Goal: Information Seeking & Learning: Learn about a topic

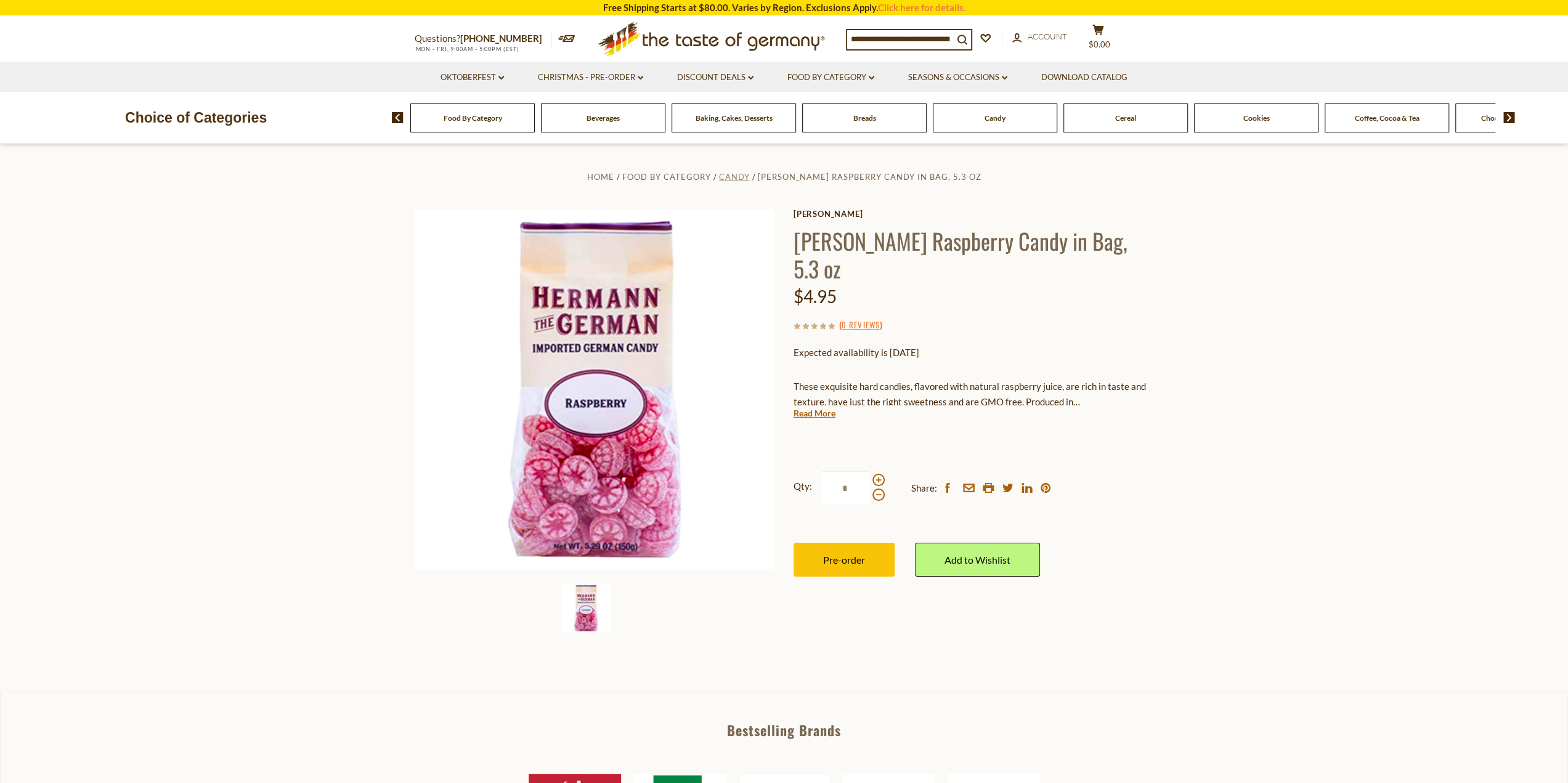
click at [719, 177] on span "Candy" at bounding box center [734, 177] width 31 height 10
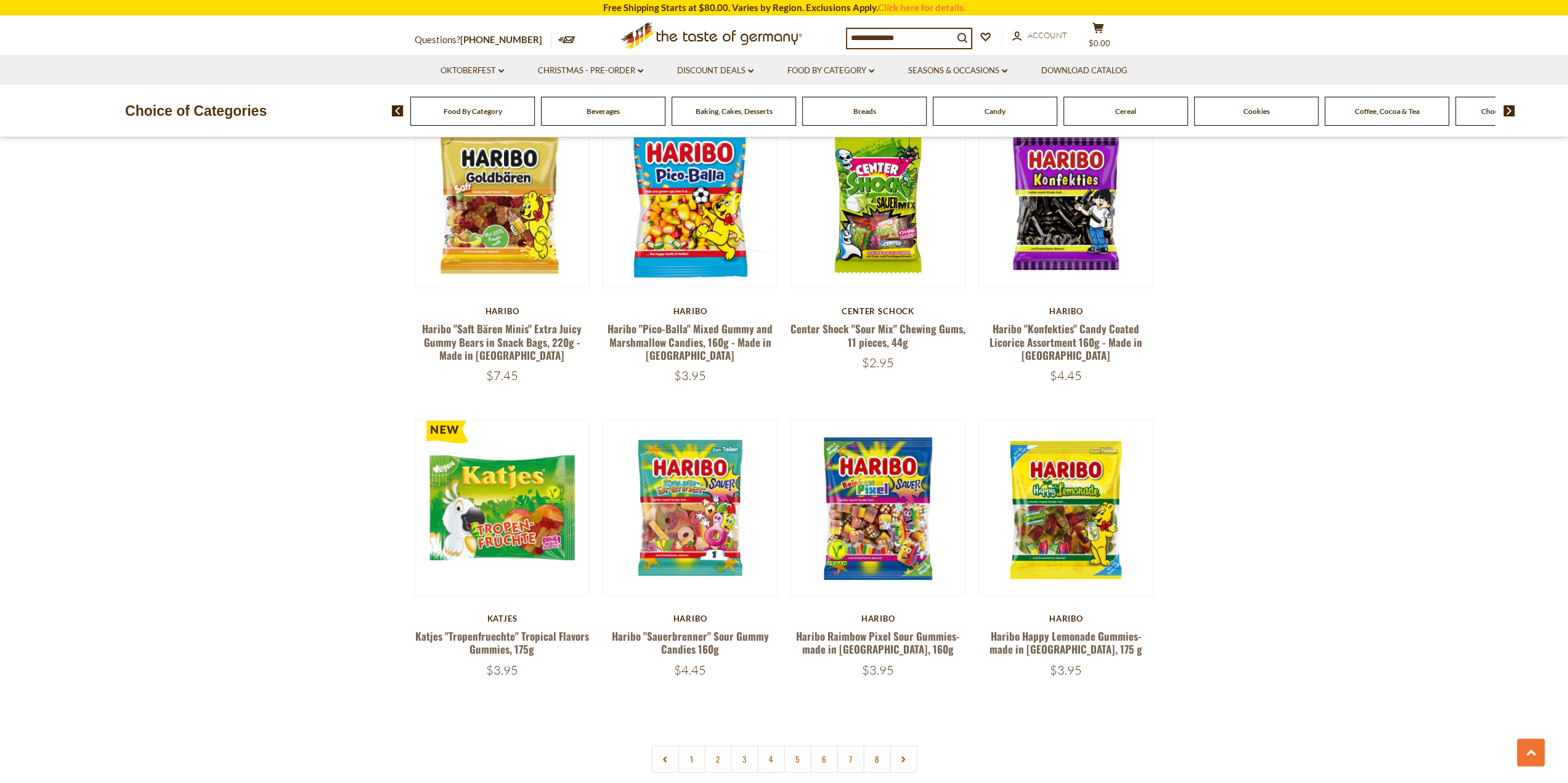
scroll to position [3141, 0]
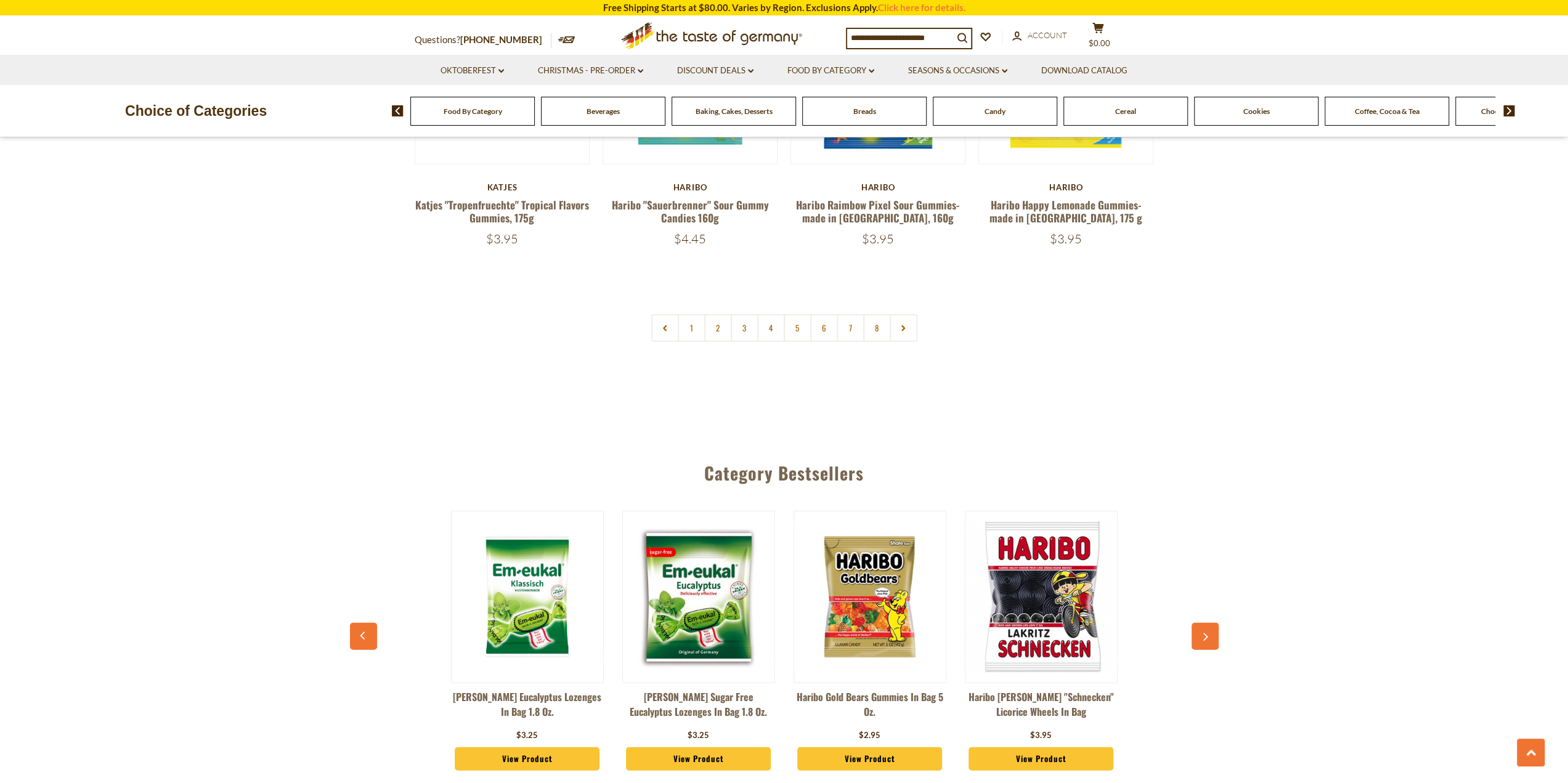
click at [907, 314] on link at bounding box center [904, 328] width 28 height 28
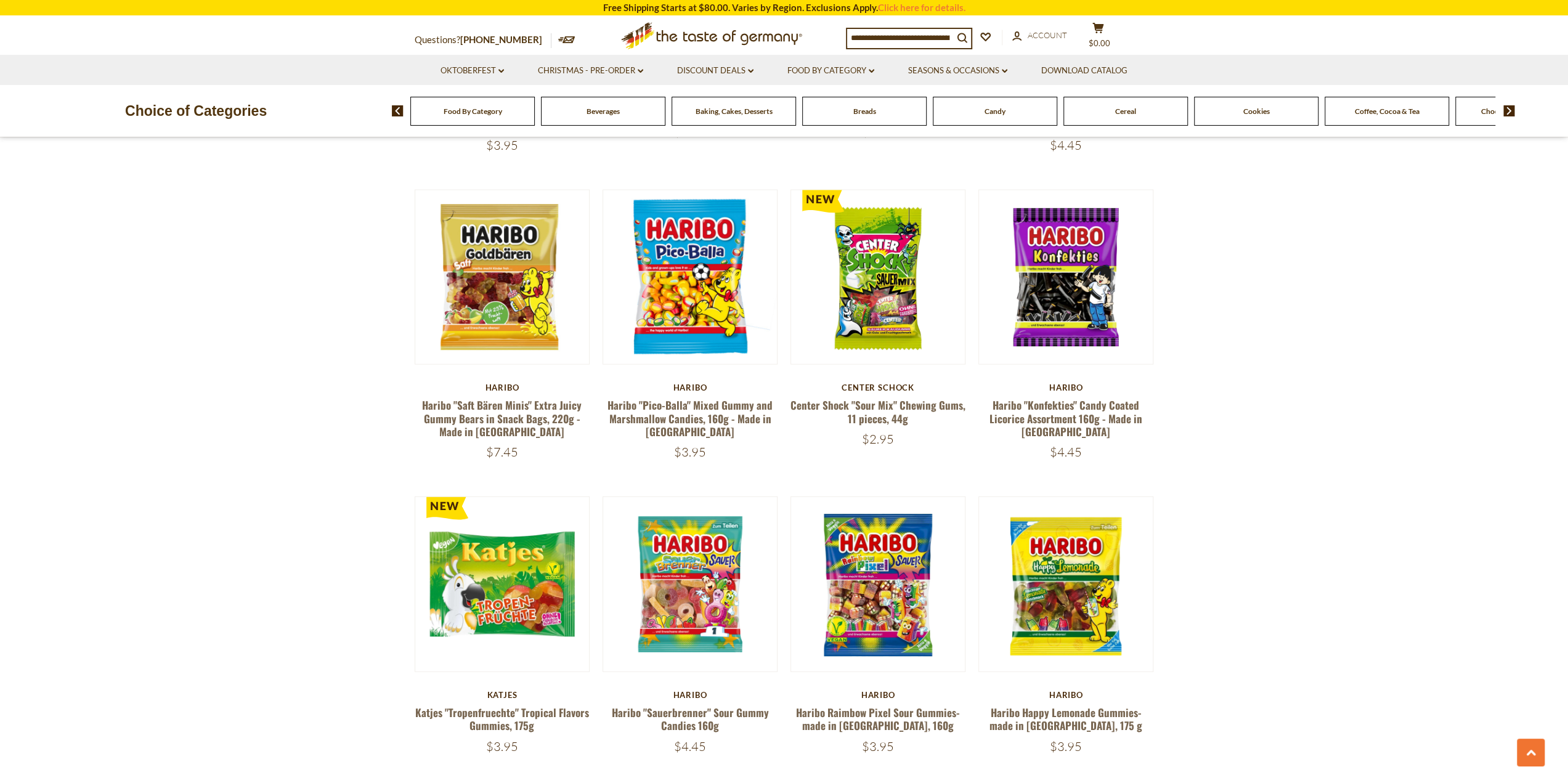
scroll to position [2833, 0]
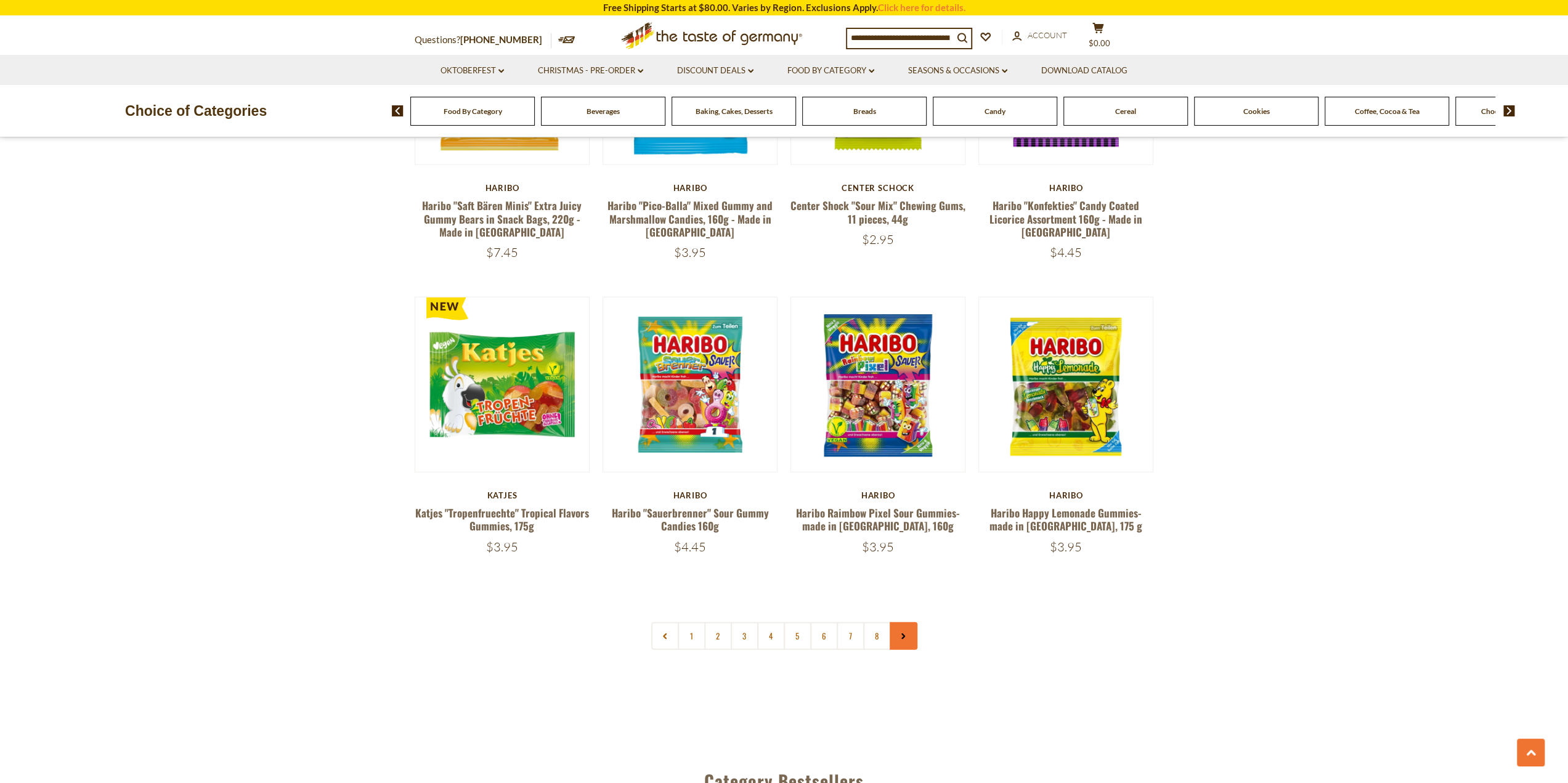
click at [897, 622] on link at bounding box center [904, 636] width 28 height 28
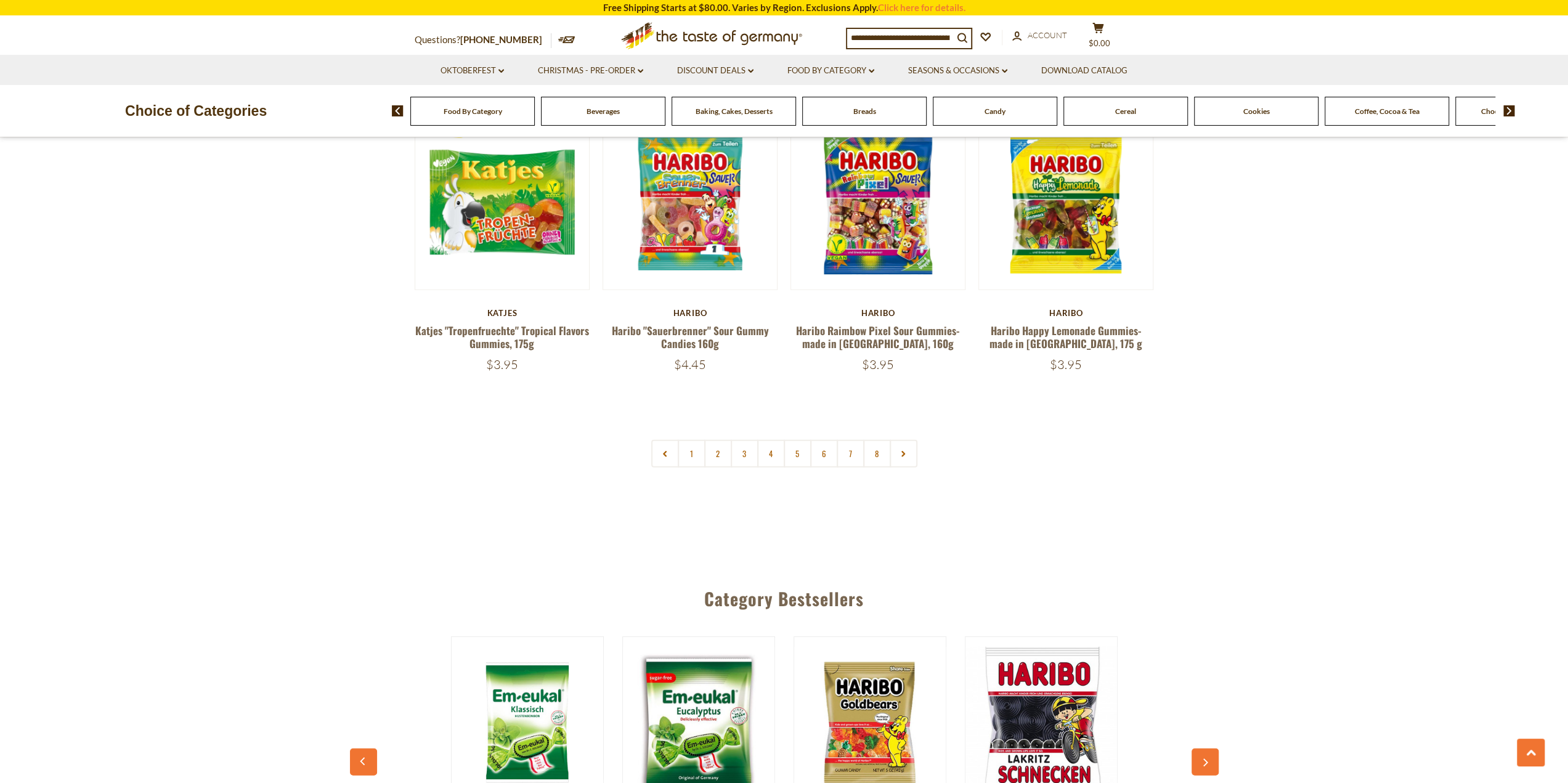
scroll to position [3018, 0]
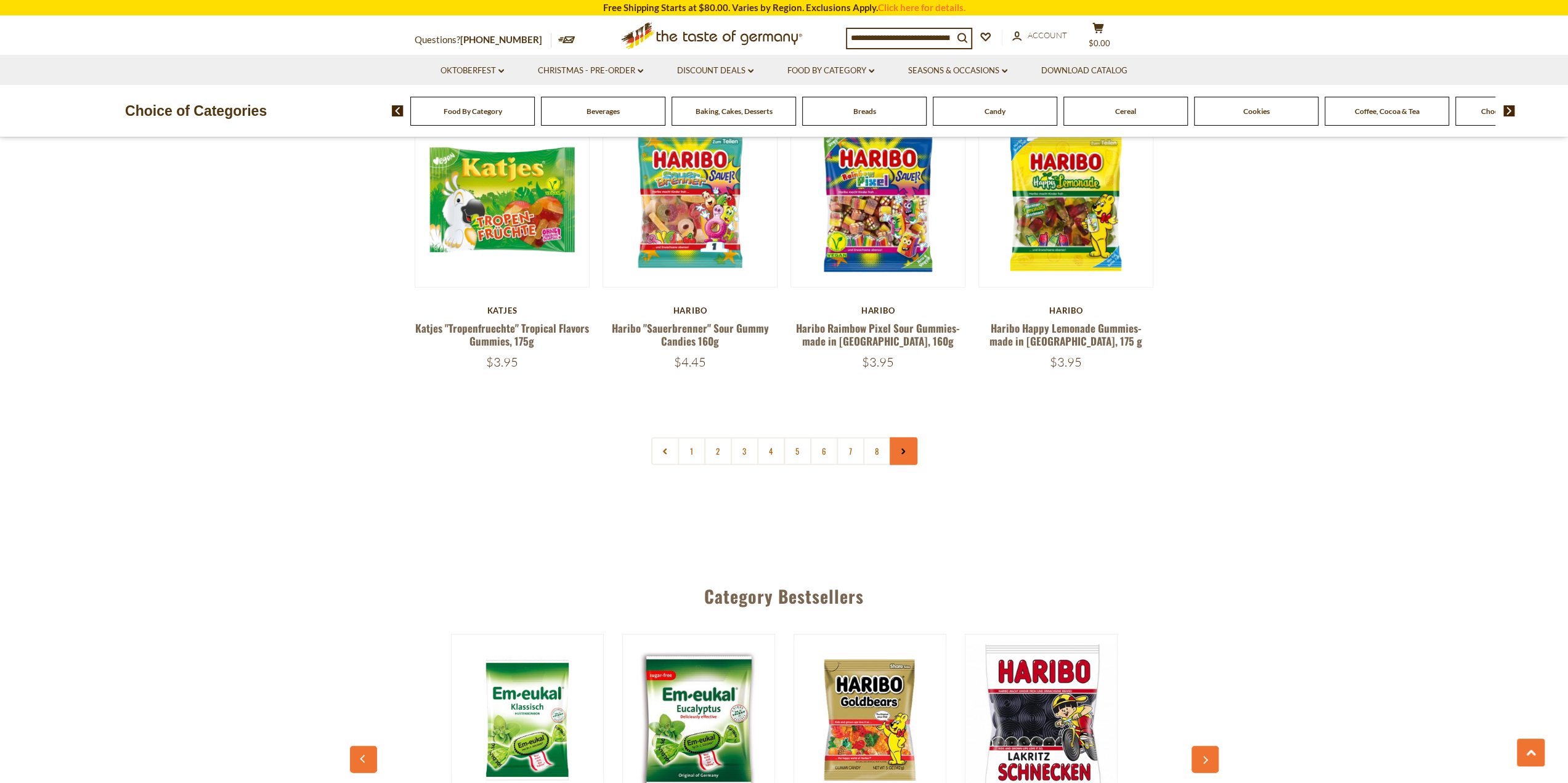
click at [902, 448] on use at bounding box center [904, 451] width 4 height 6
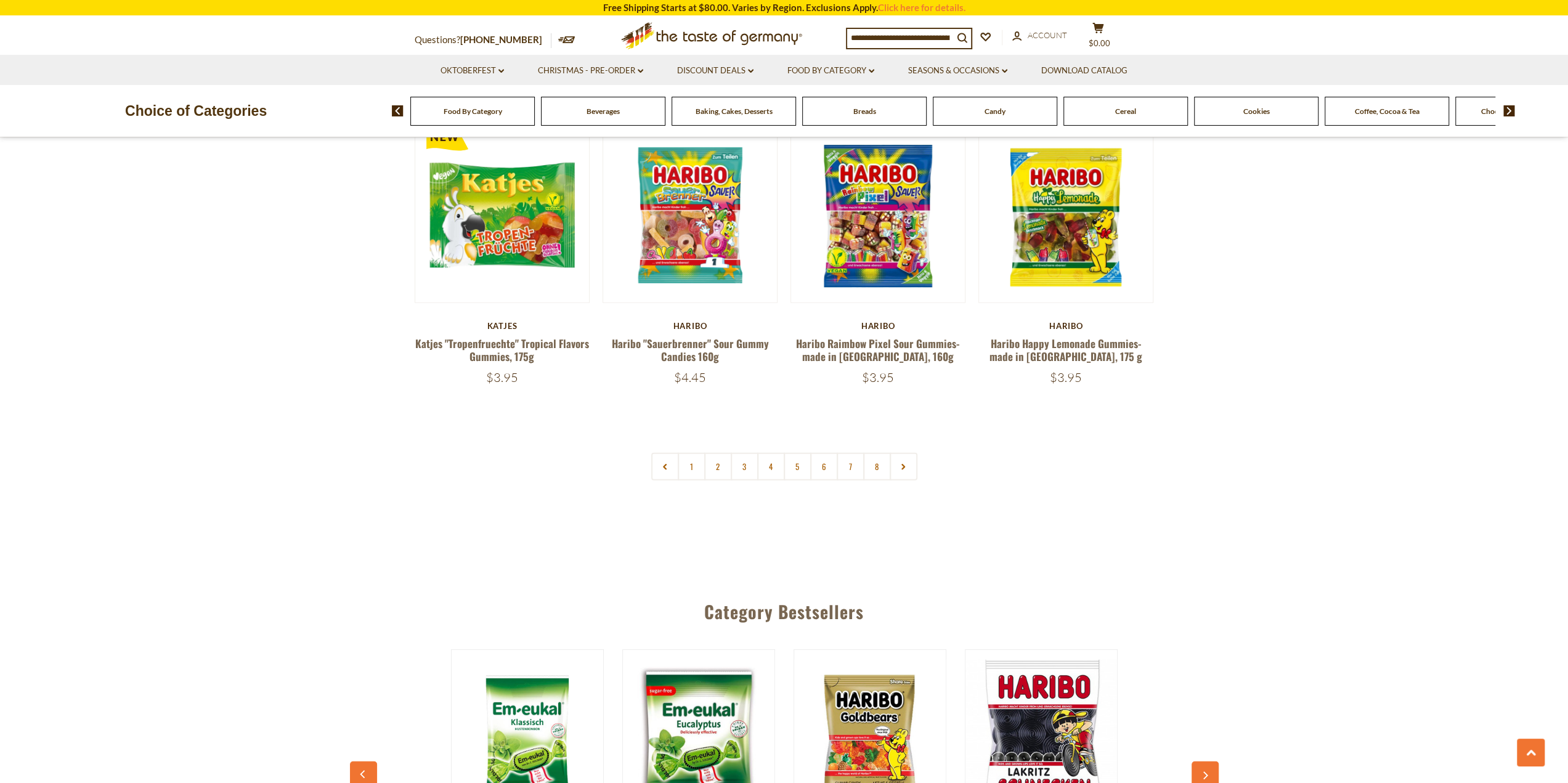
scroll to position [2956, 0]
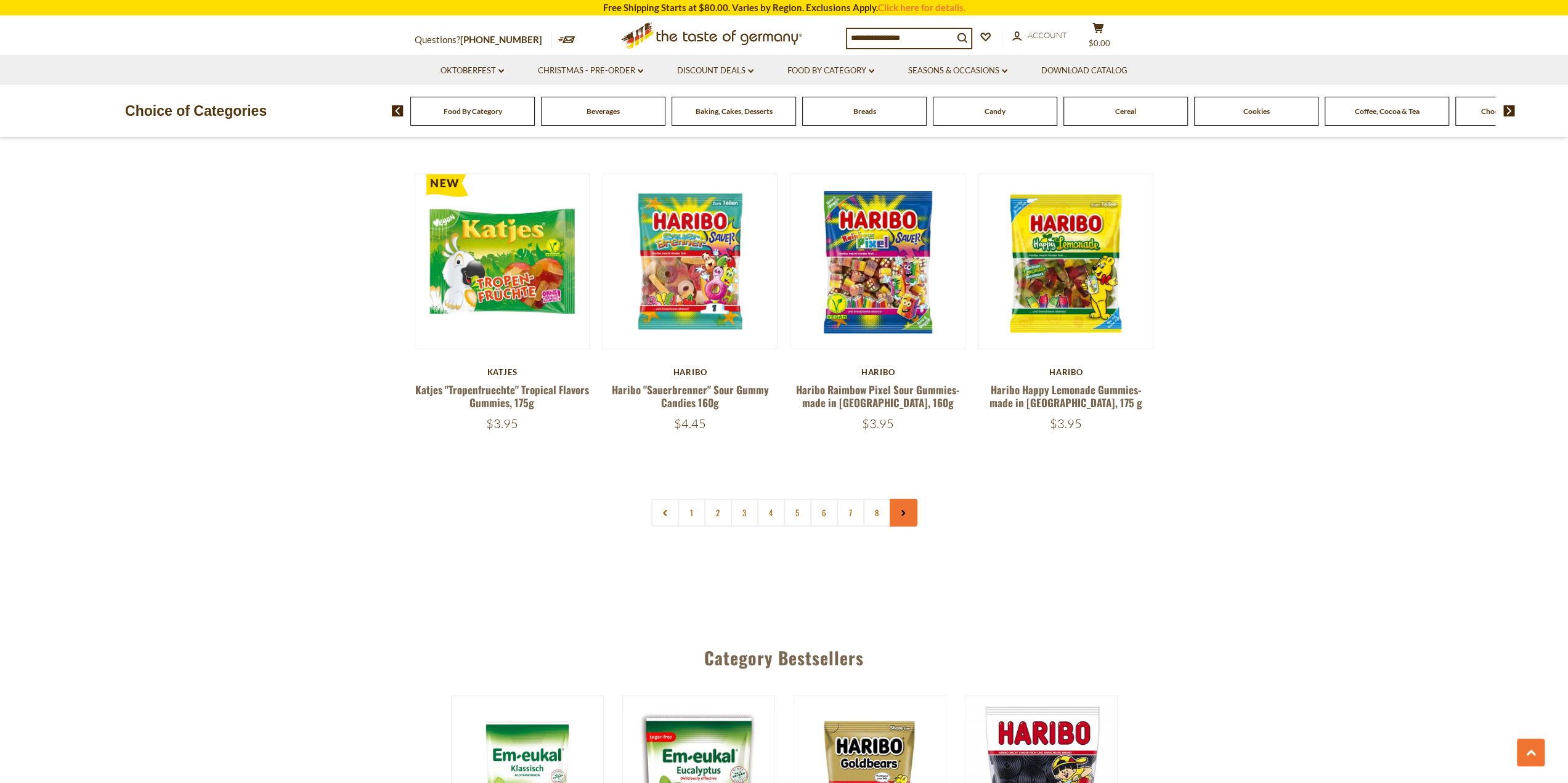
click at [907, 499] on link at bounding box center [904, 513] width 28 height 28
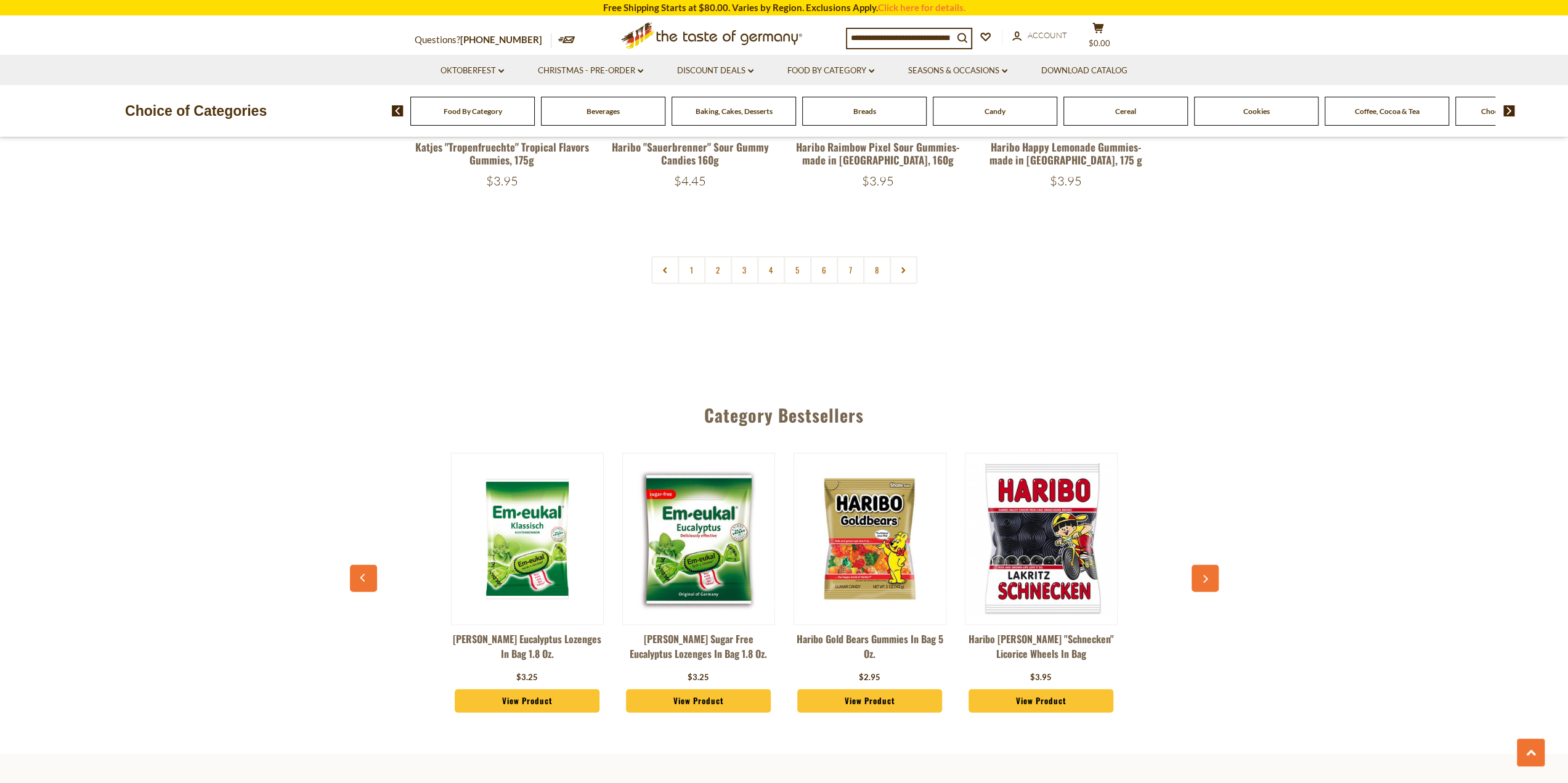
scroll to position [3203, 0]
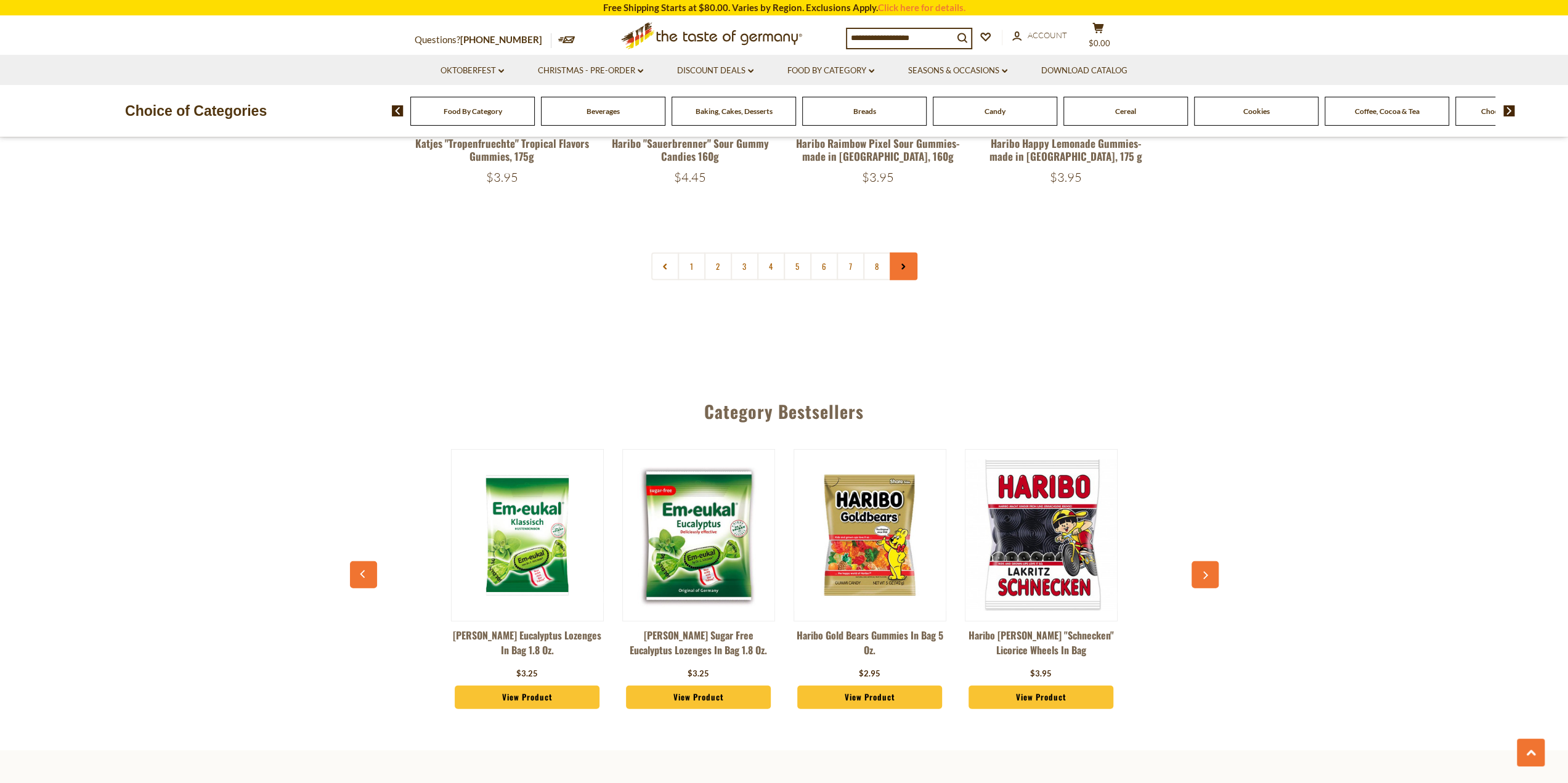
click at [900, 253] on link at bounding box center [904, 266] width 28 height 28
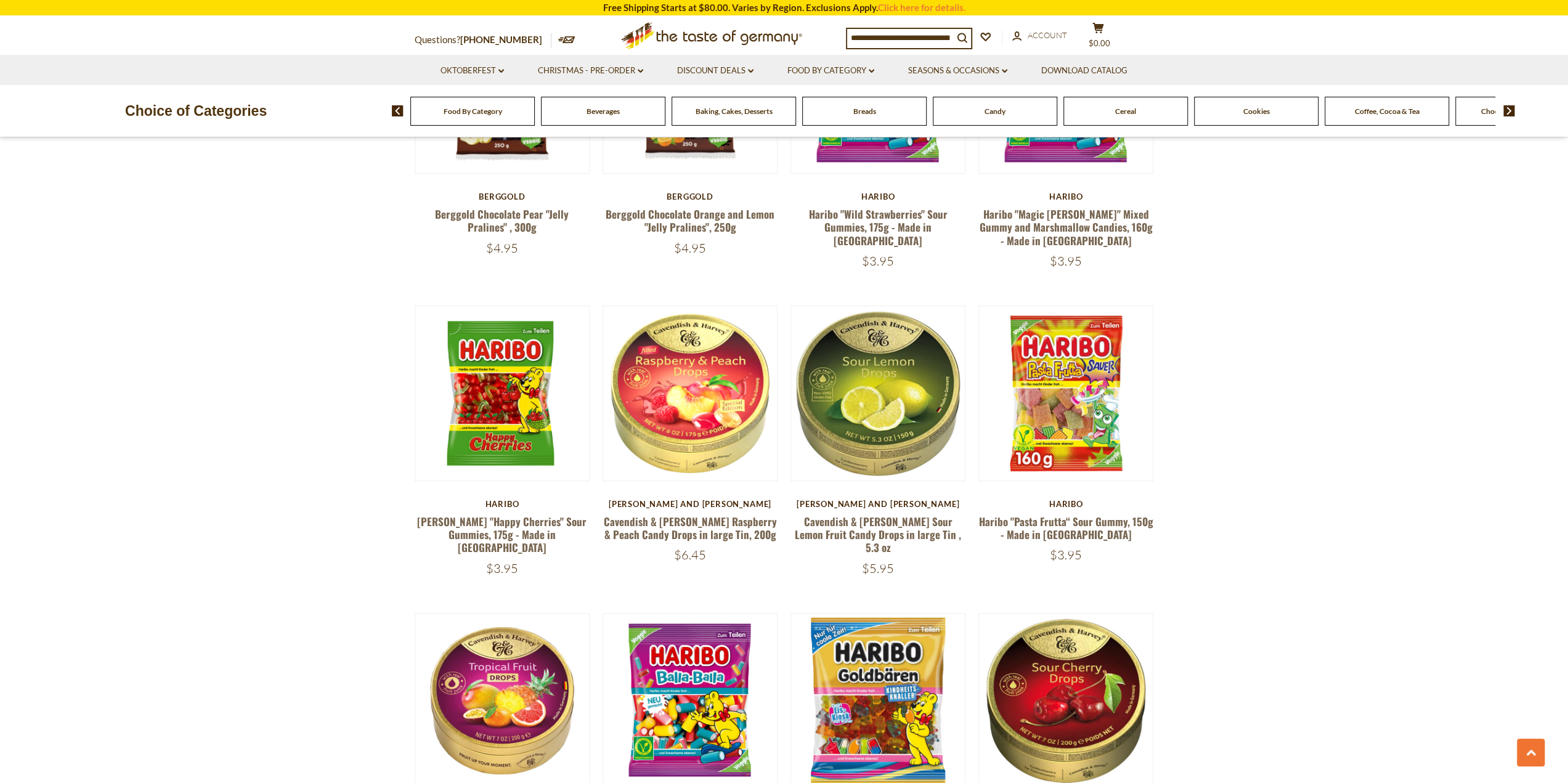
scroll to position [985, 0]
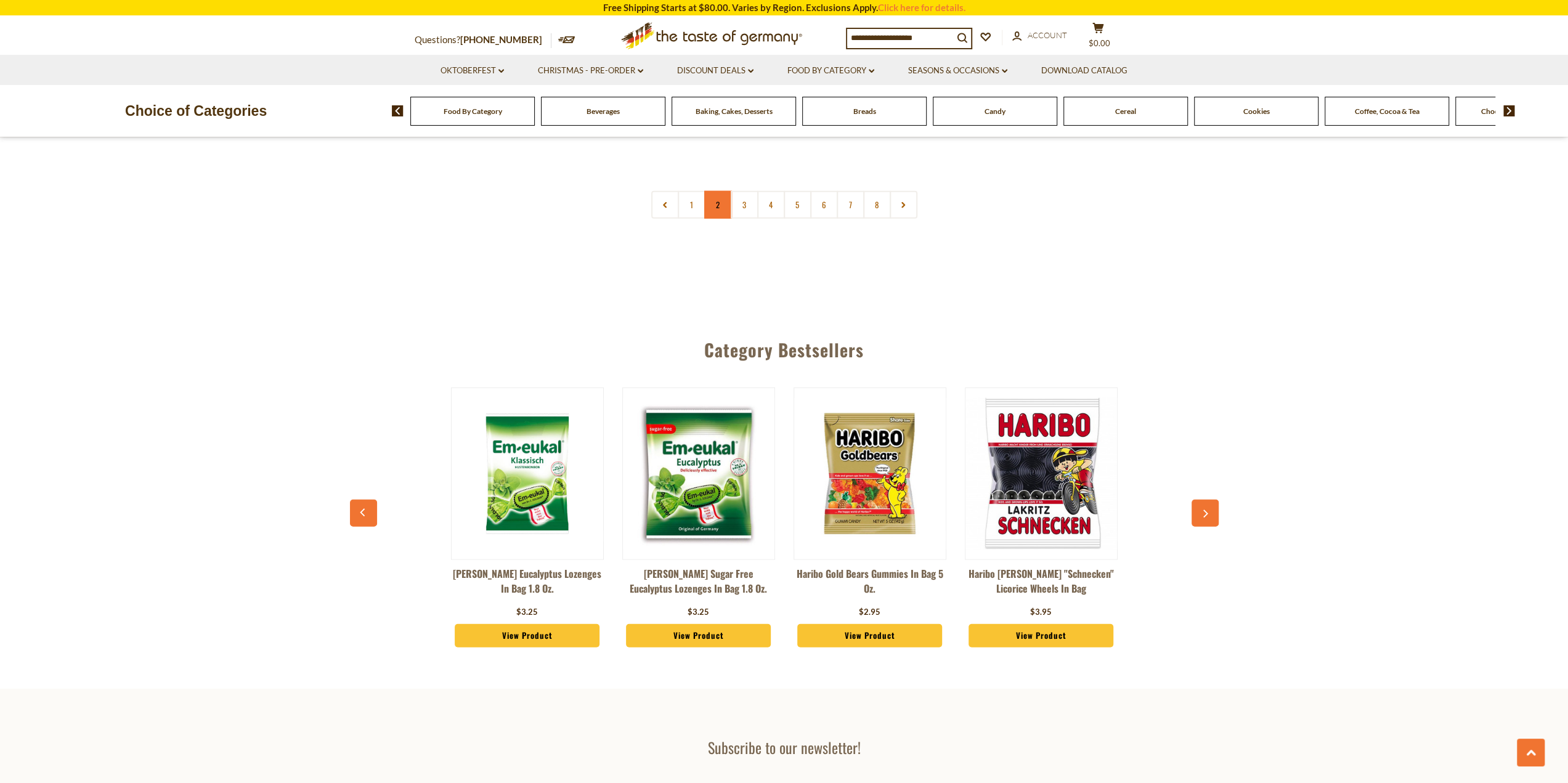
click at [712, 191] on link "2" at bounding box center [718, 205] width 28 height 28
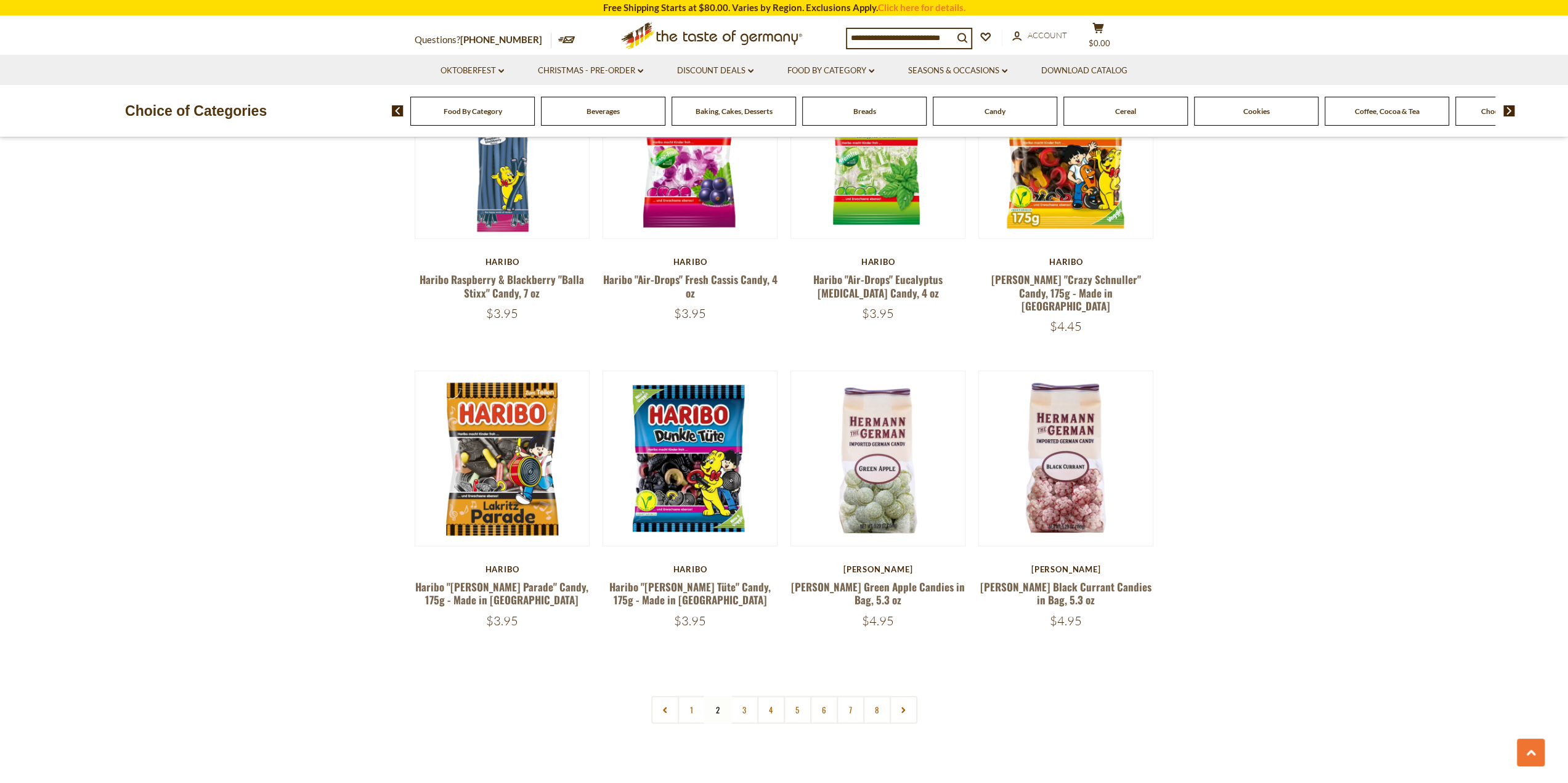
scroll to position [2710, 0]
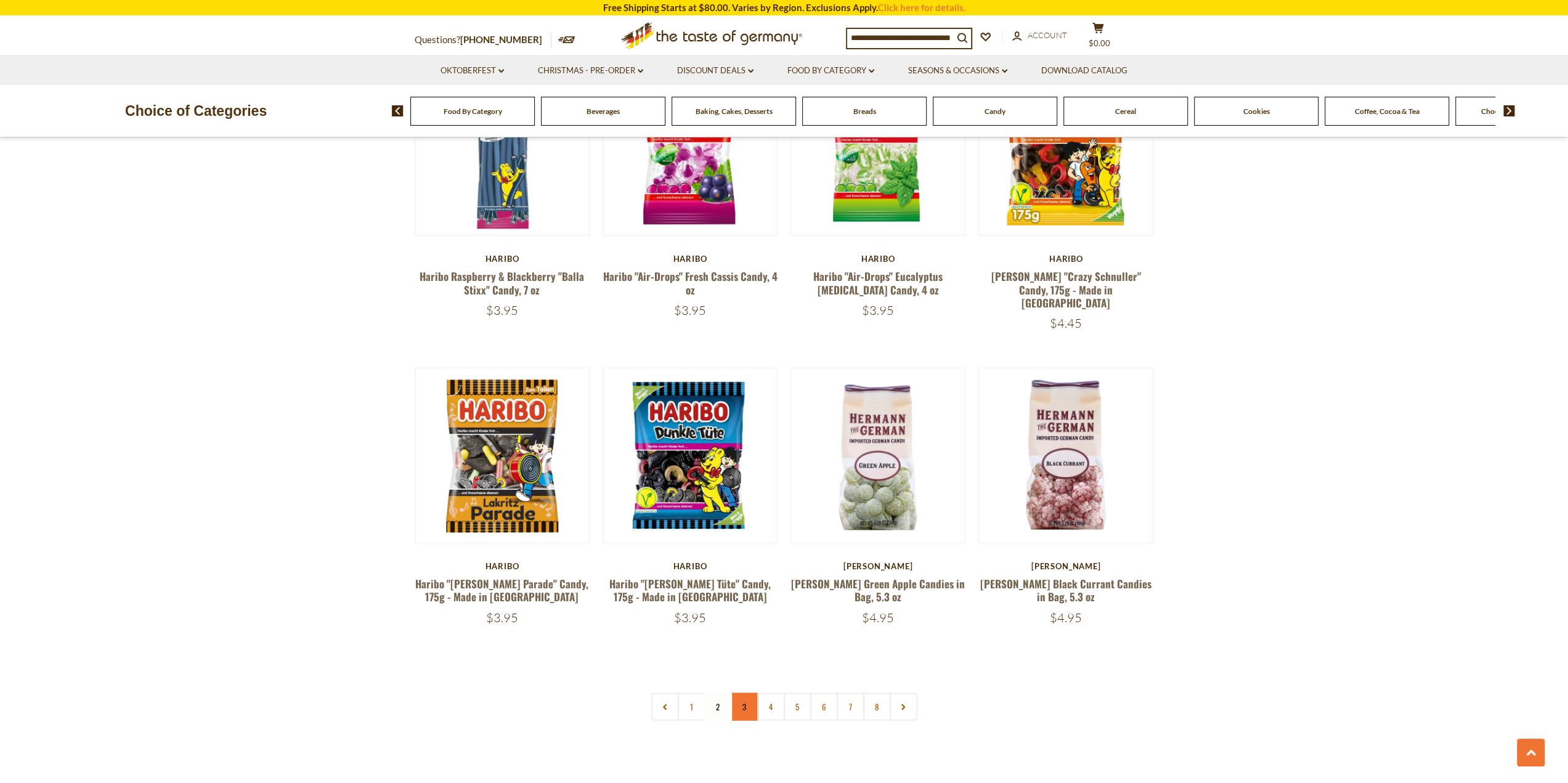
click at [752, 693] on link "3" at bounding box center [745, 707] width 28 height 28
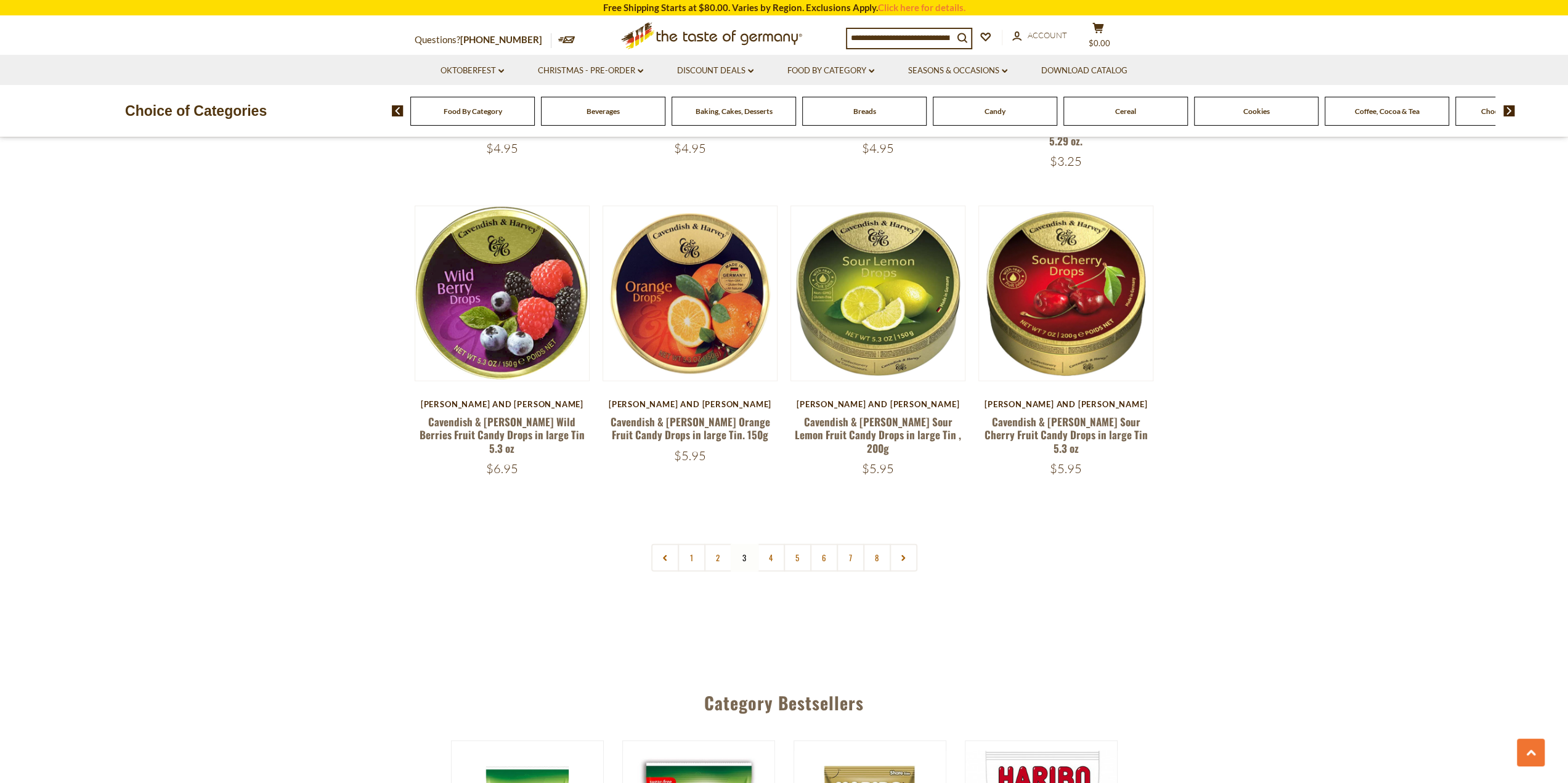
scroll to position [2894, 0]
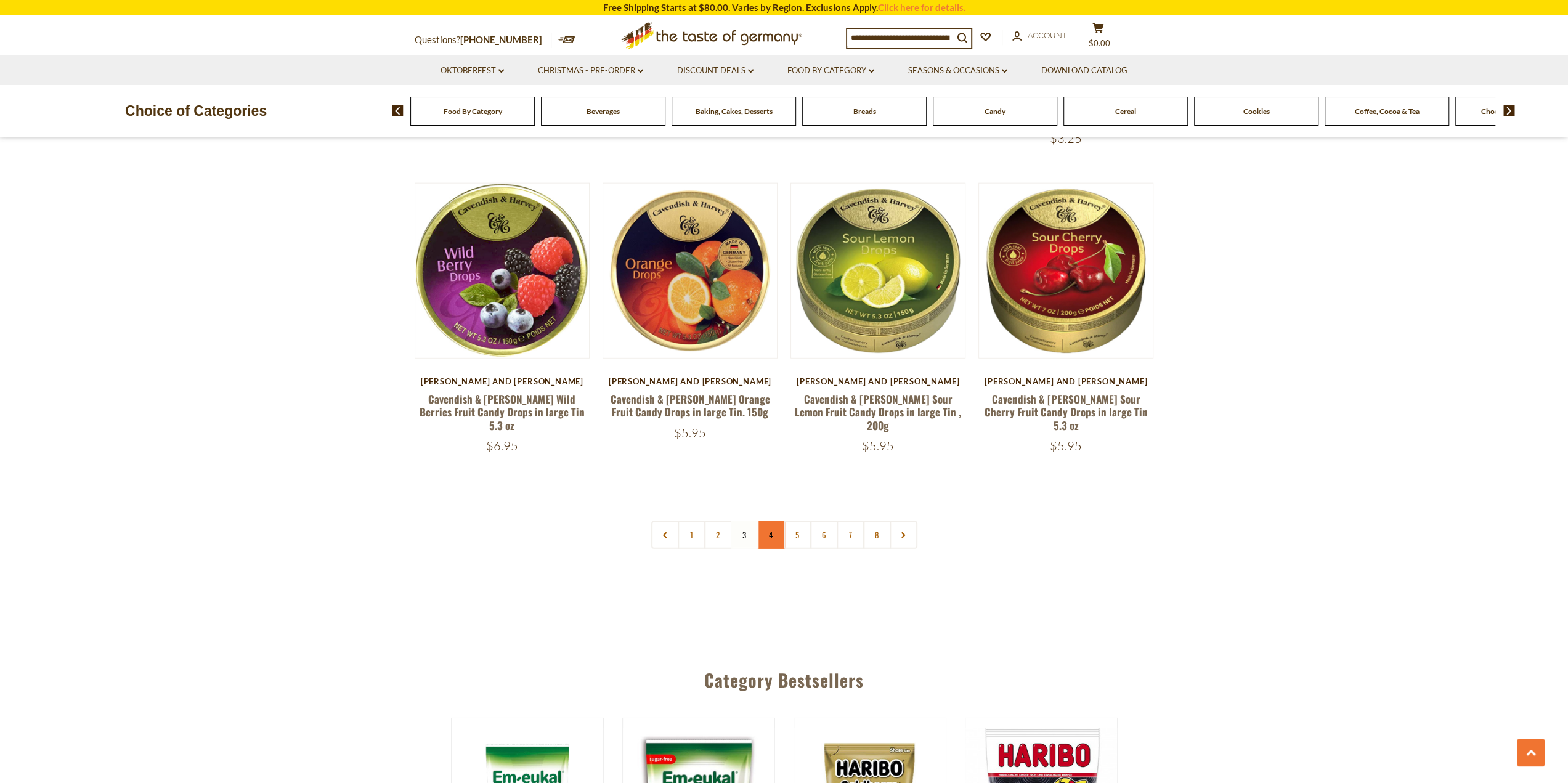
click at [769, 521] on link "4" at bounding box center [771, 535] width 28 height 28
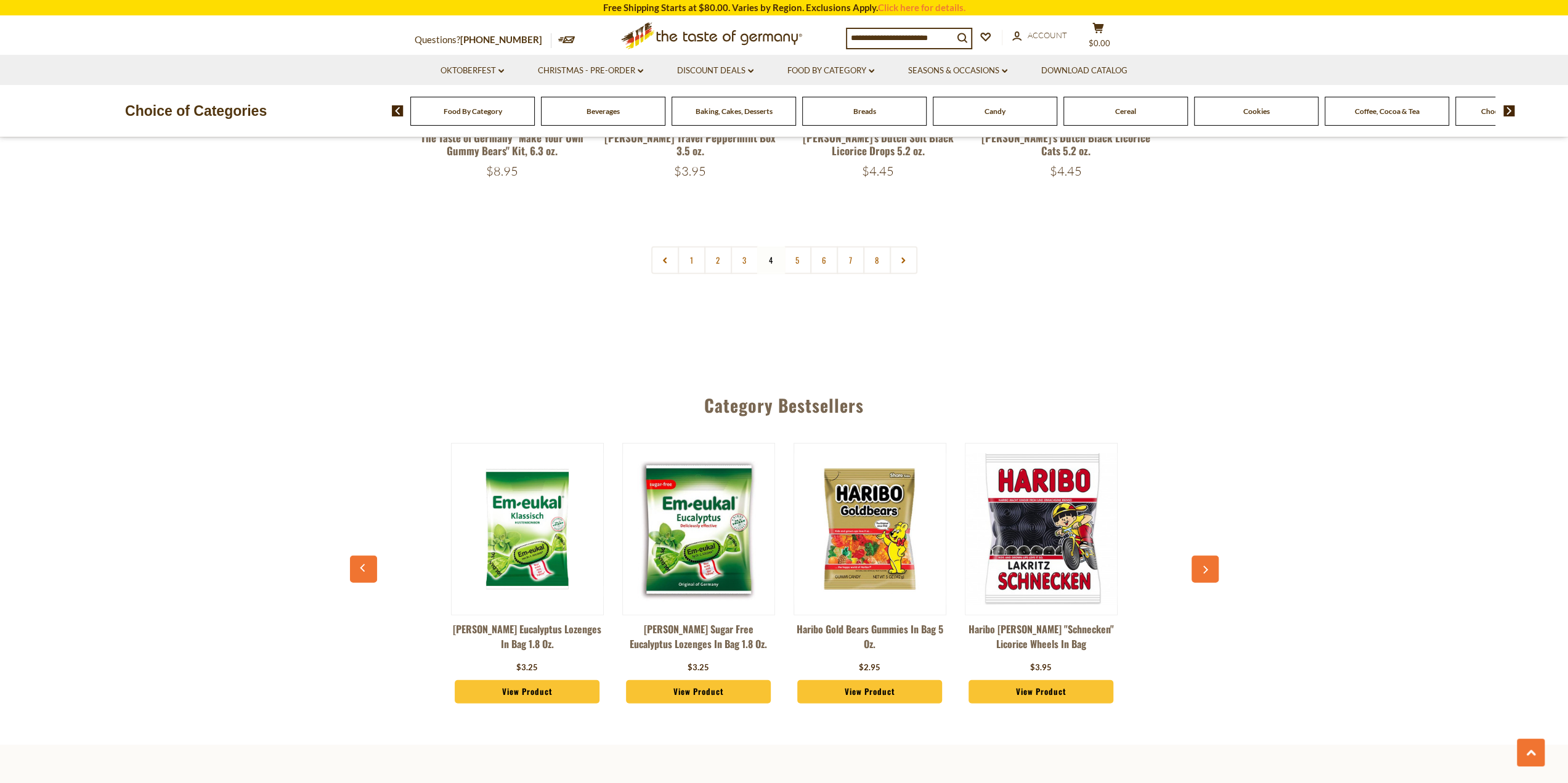
scroll to position [3141, 0]
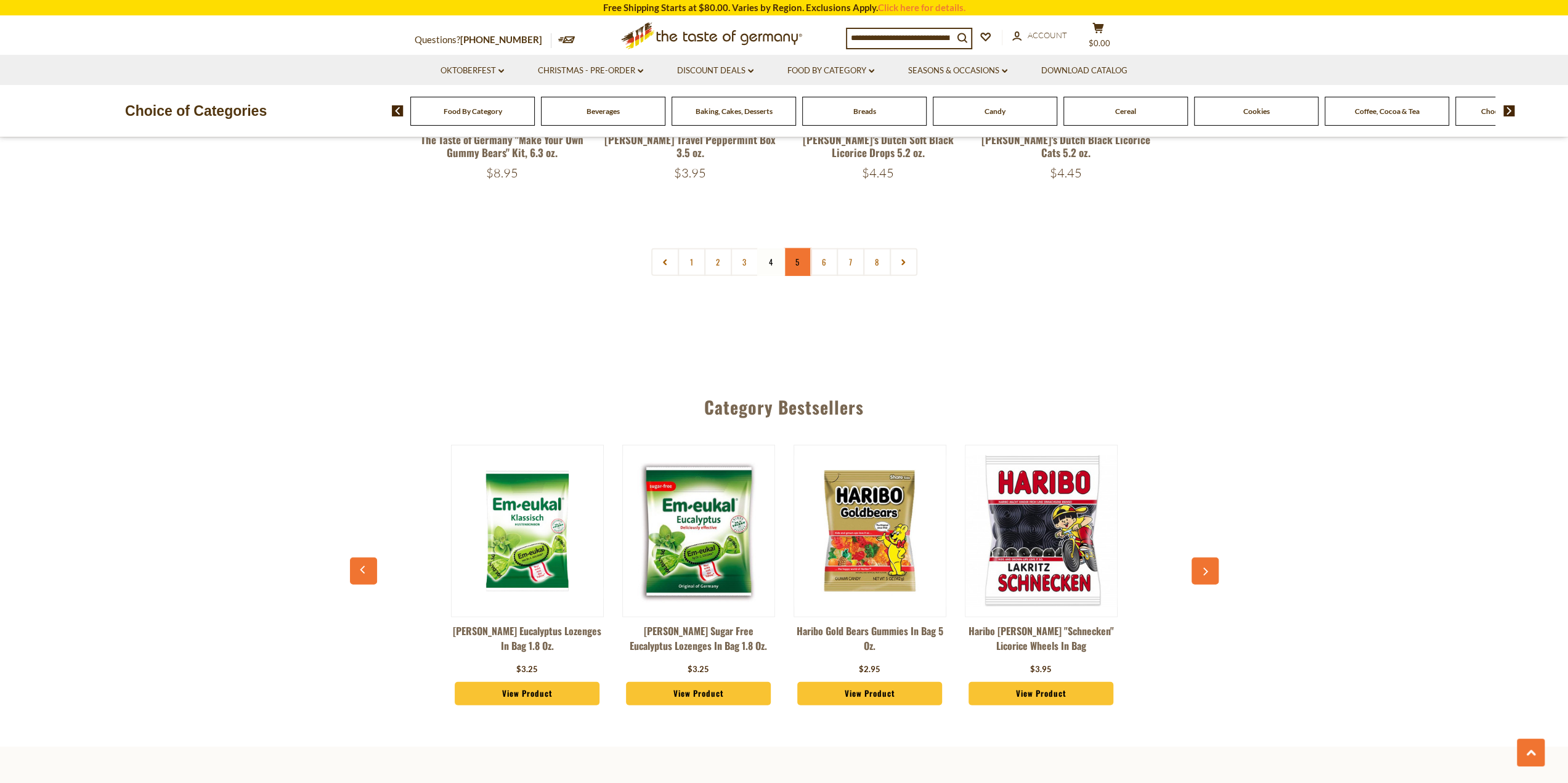
click at [793, 259] on link "5" at bounding box center [798, 262] width 28 height 28
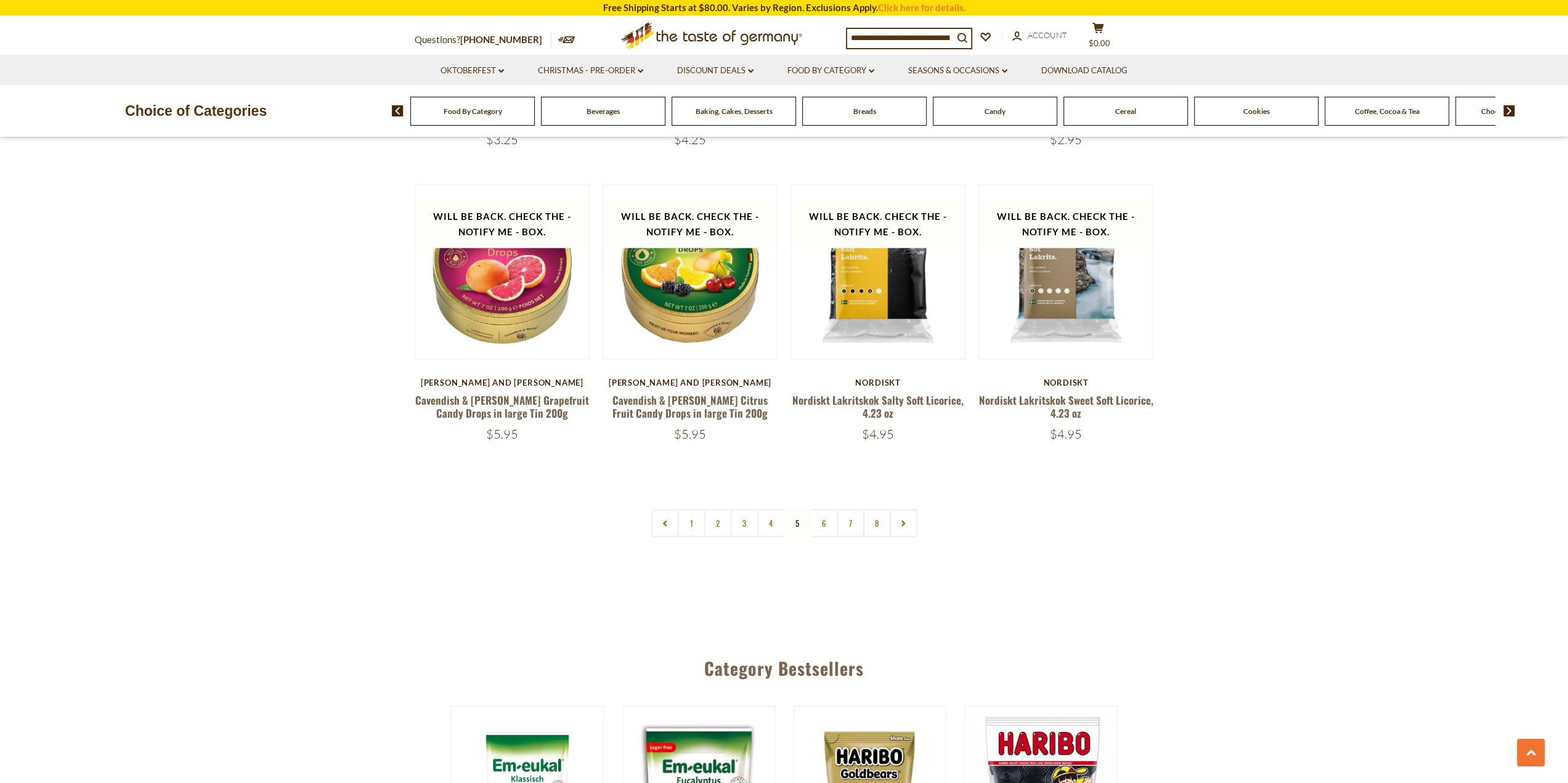
scroll to position [2894, 0]
click at [823, 508] on link "6" at bounding box center [824, 522] width 28 height 28
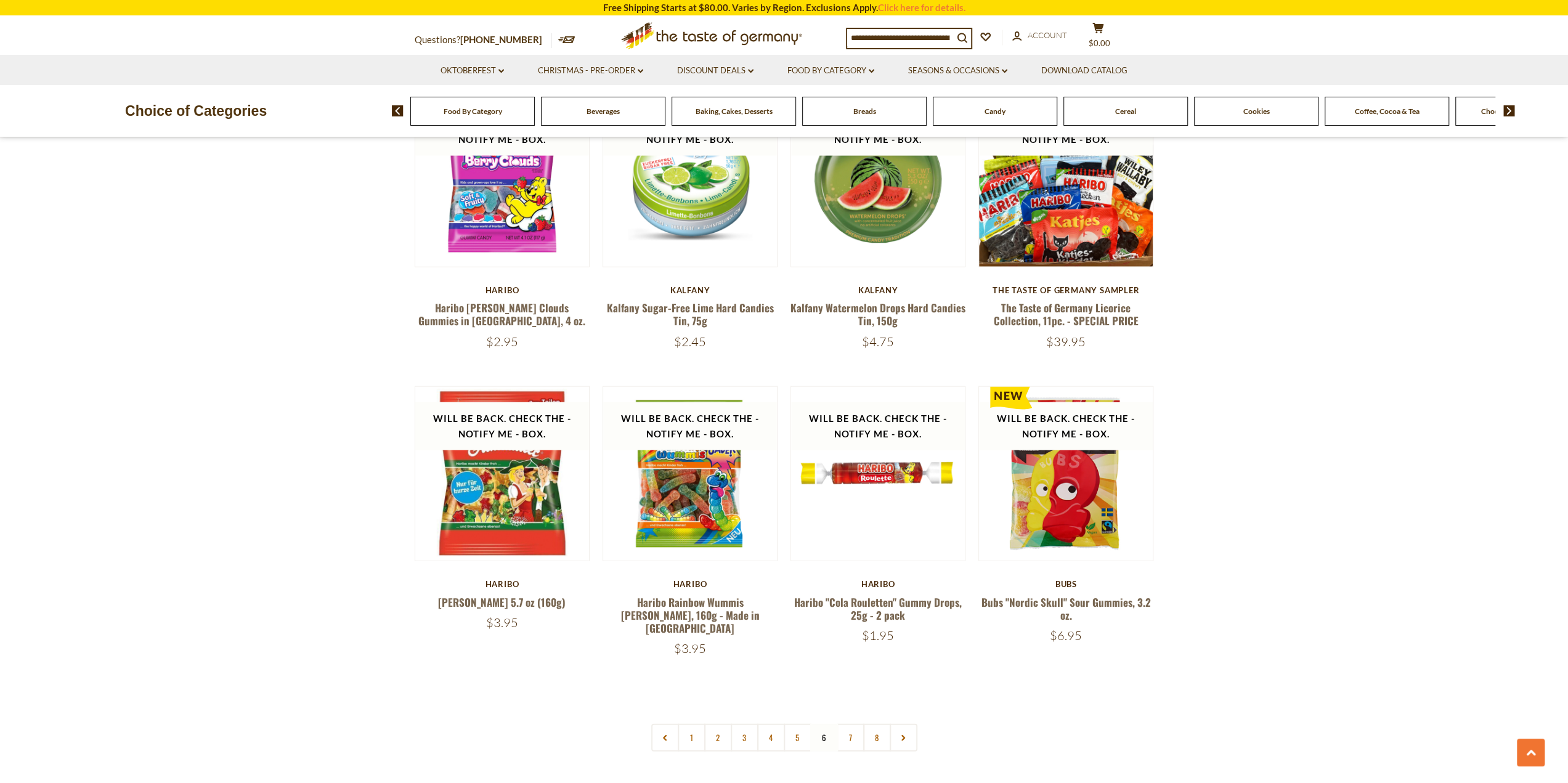
scroll to position [2772, 0]
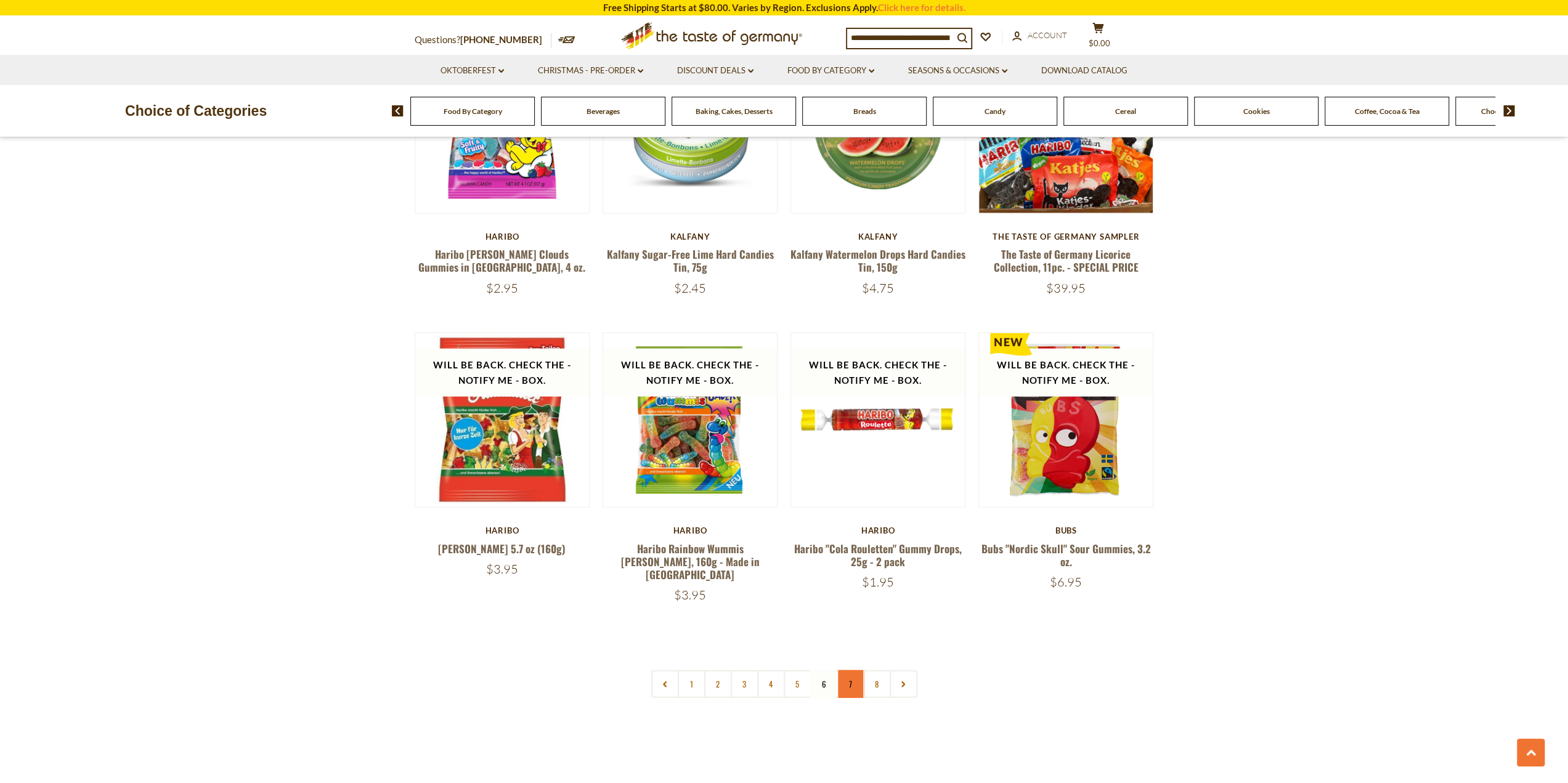
click at [855, 670] on link "7" at bounding box center [850, 684] width 28 height 28
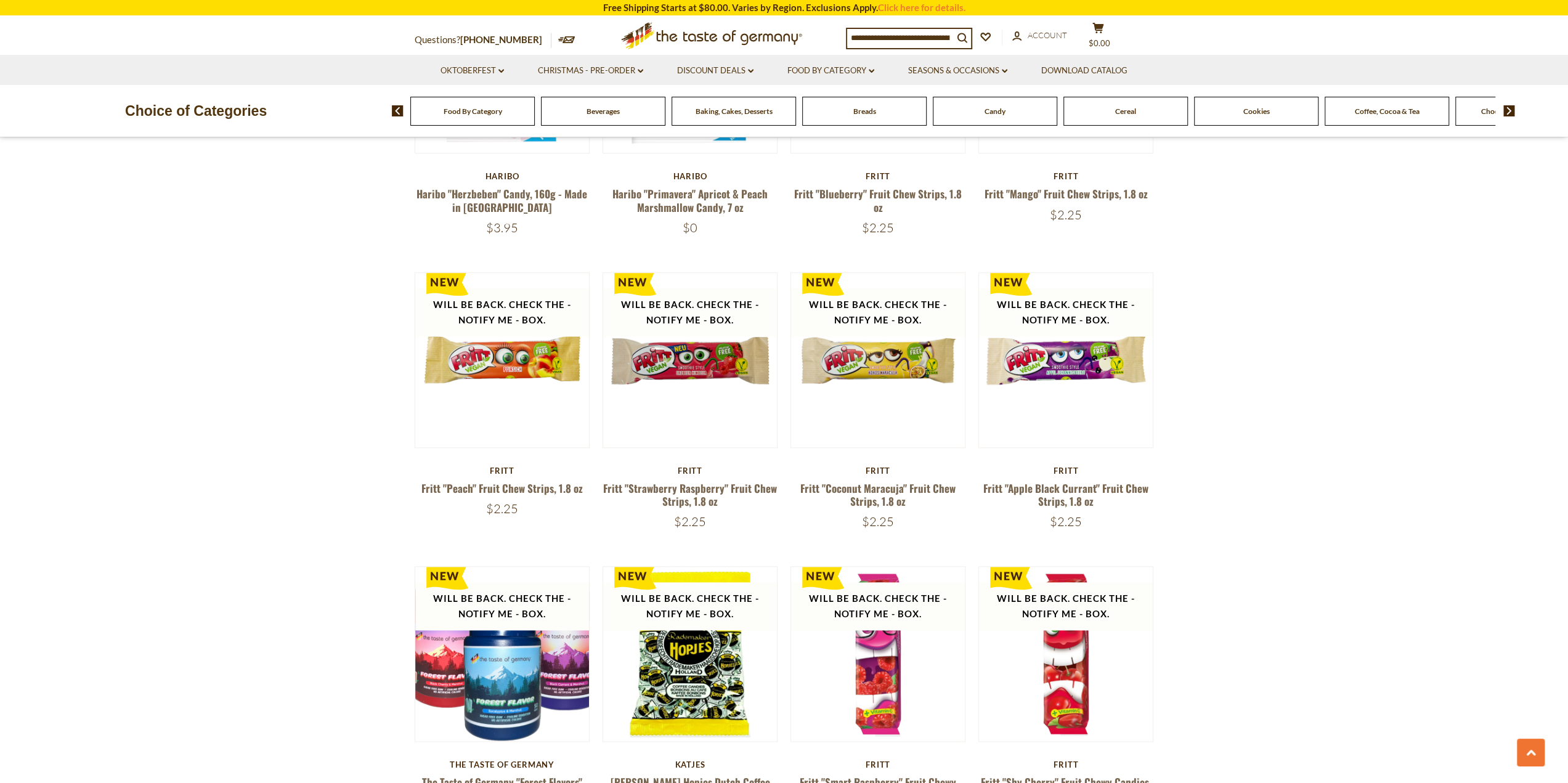
scroll to position [1478, 0]
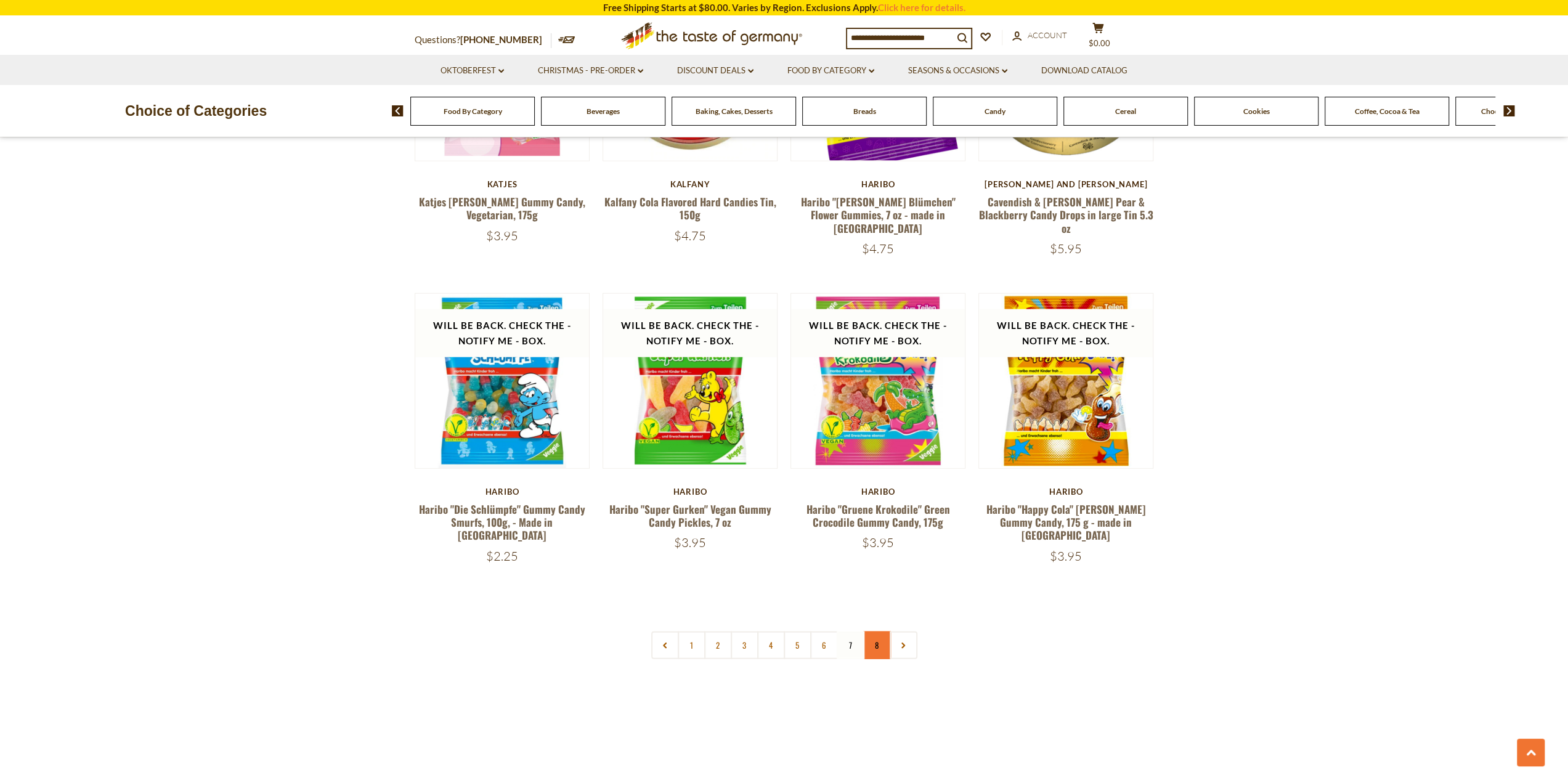
click at [876, 631] on link "8" at bounding box center [877, 645] width 28 height 28
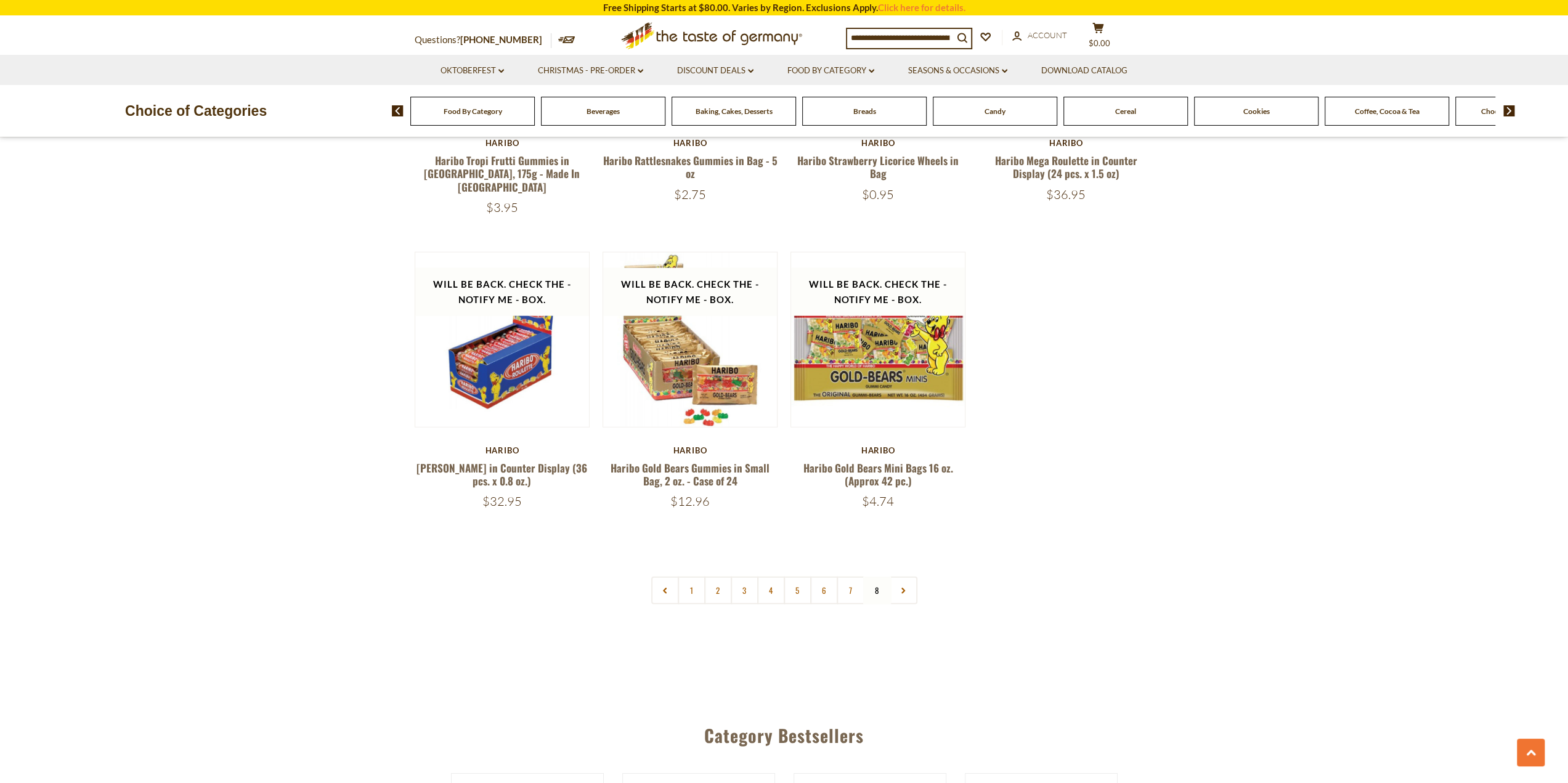
scroll to position [2894, 0]
